Goal: Task Accomplishment & Management: Use online tool/utility

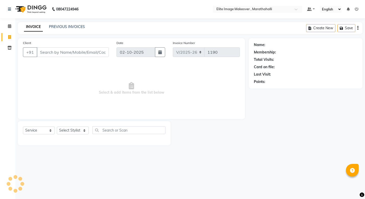
select select "8005"
select select "service"
click at [71, 27] on link "PREVIOUS INVOICES" at bounding box center [67, 26] width 36 height 5
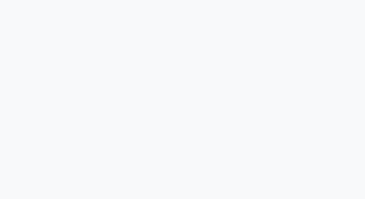
select select "service"
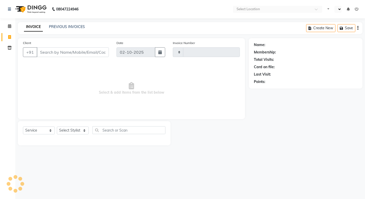
select select "en"
type input "1190"
select select "8005"
